Goal: Task Accomplishment & Management: Manage account settings

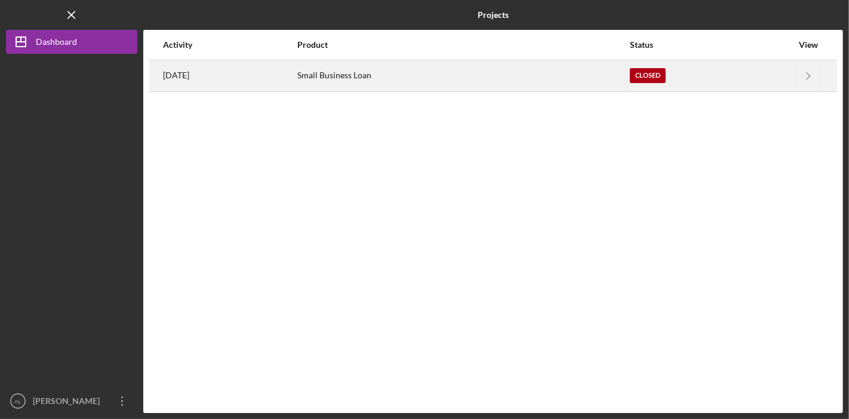
click at [370, 74] on div "Small Business Loan" at bounding box center [462, 76] width 331 height 30
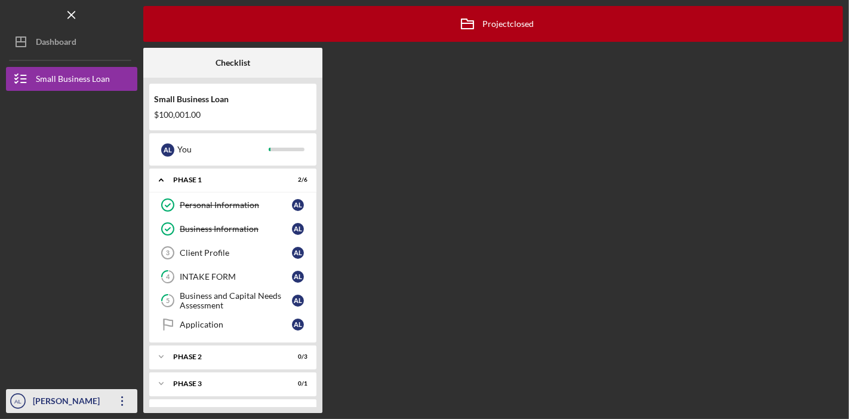
click at [124, 403] on icon "Icon/Overflow" at bounding box center [123, 401] width 30 height 30
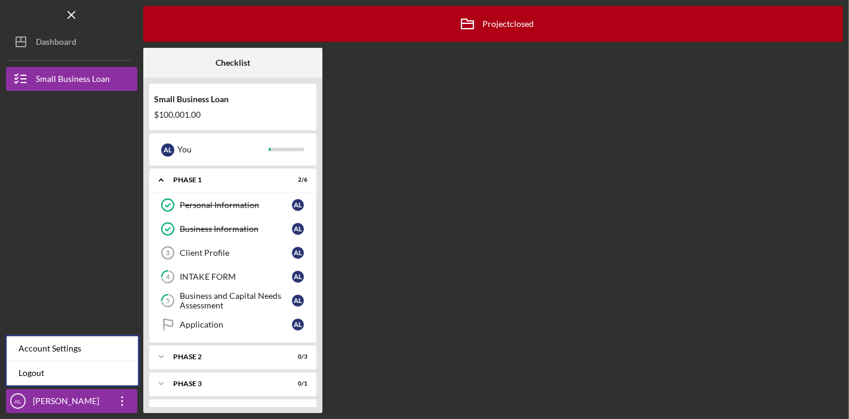
click at [602, 197] on div "Icon/Archived Project closed Icon/Info Checklist Small Business Loan $100,001.0…" at bounding box center [493, 209] width 700 height 407
